Goal: Book appointment/travel/reservation

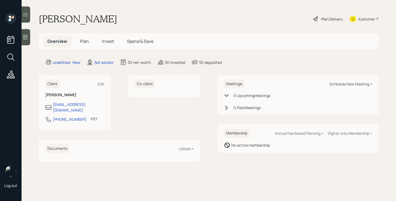
click at [339, 83] on div "Schedule New Meeting +" at bounding box center [350, 83] width 43 height 5
select select "round-[PERSON_NAME]"
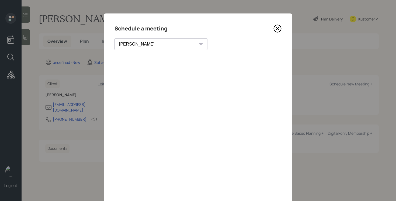
click at [277, 26] on icon at bounding box center [277, 28] width 8 height 8
